Goal: Information Seeking & Learning: Learn about a topic

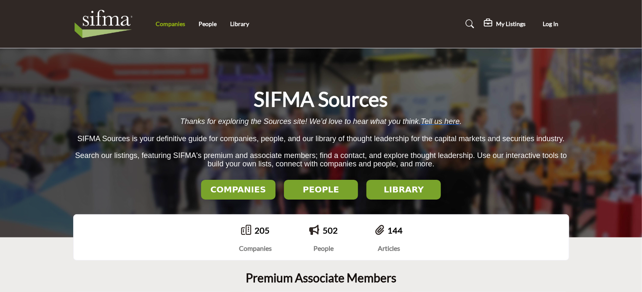
click at [174, 25] on link "Companies" at bounding box center [170, 23] width 29 height 7
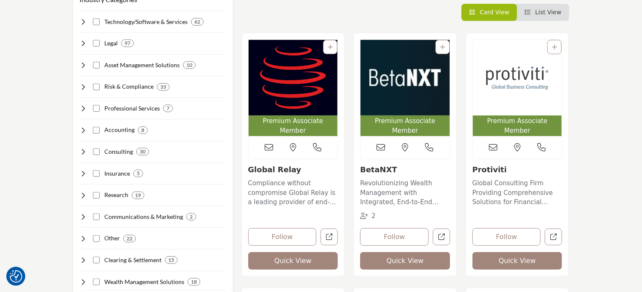
scroll to position [210, 0]
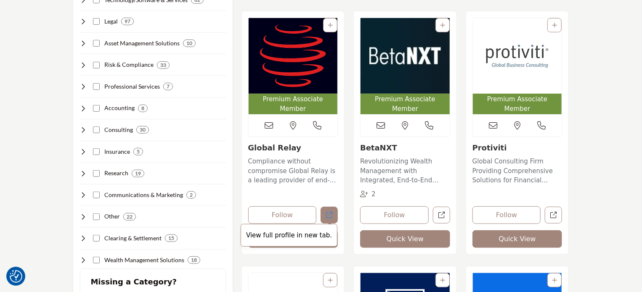
click at [331, 212] on icon "Open global-relay in new tab" at bounding box center [329, 215] width 6 height 6
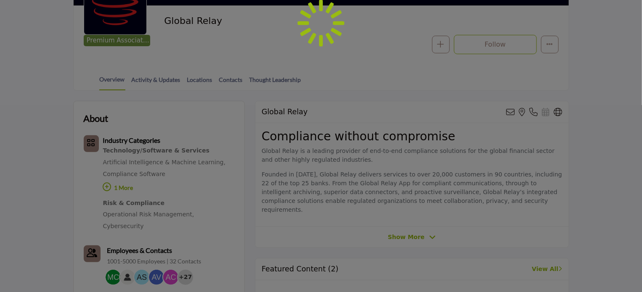
scroll to position [168, 0]
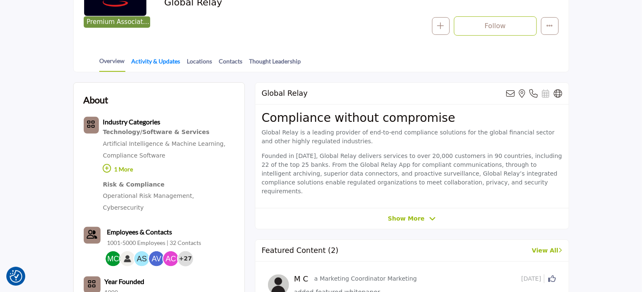
click at [163, 60] on link "Activity & Updates" at bounding box center [156, 64] width 50 height 15
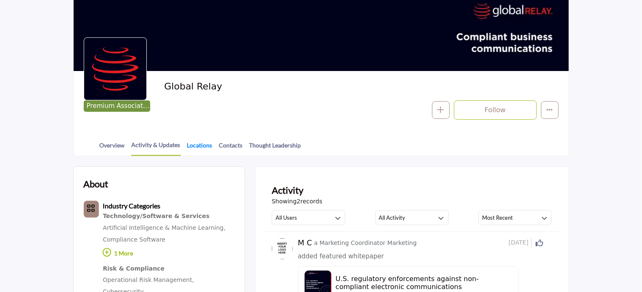
scroll to position [84, 0]
click at [201, 146] on link "Locations" at bounding box center [200, 148] width 26 height 15
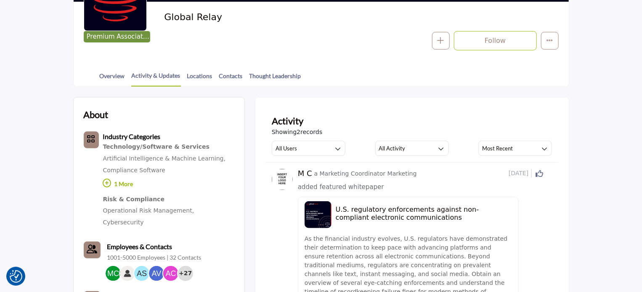
scroll to position [168, 0]
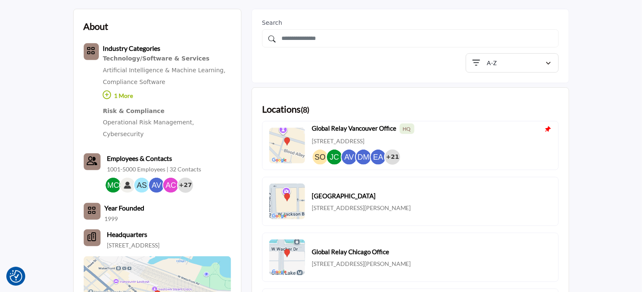
scroll to position [168, 0]
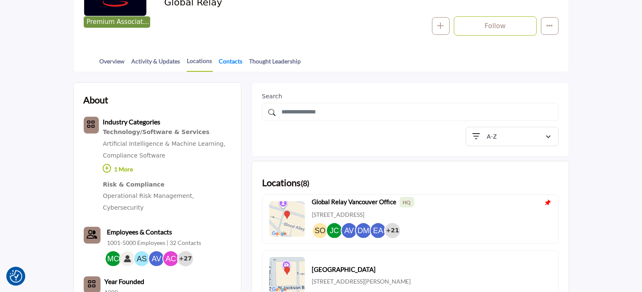
click at [230, 61] on link "Contacts" at bounding box center [231, 64] width 24 height 15
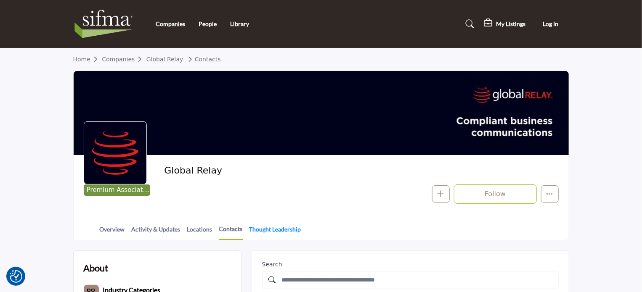
click at [272, 229] on link "Thought Leadership" at bounding box center [275, 232] width 53 height 15
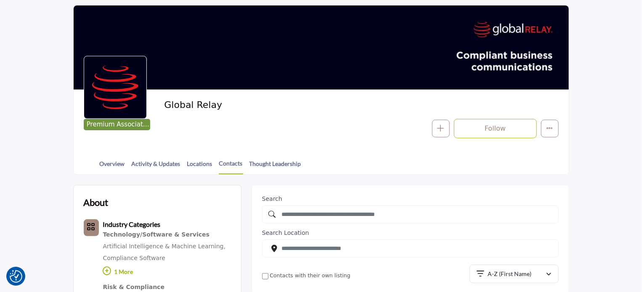
scroll to position [84, 0]
